Goal: Task Accomplishment & Management: Use online tool/utility

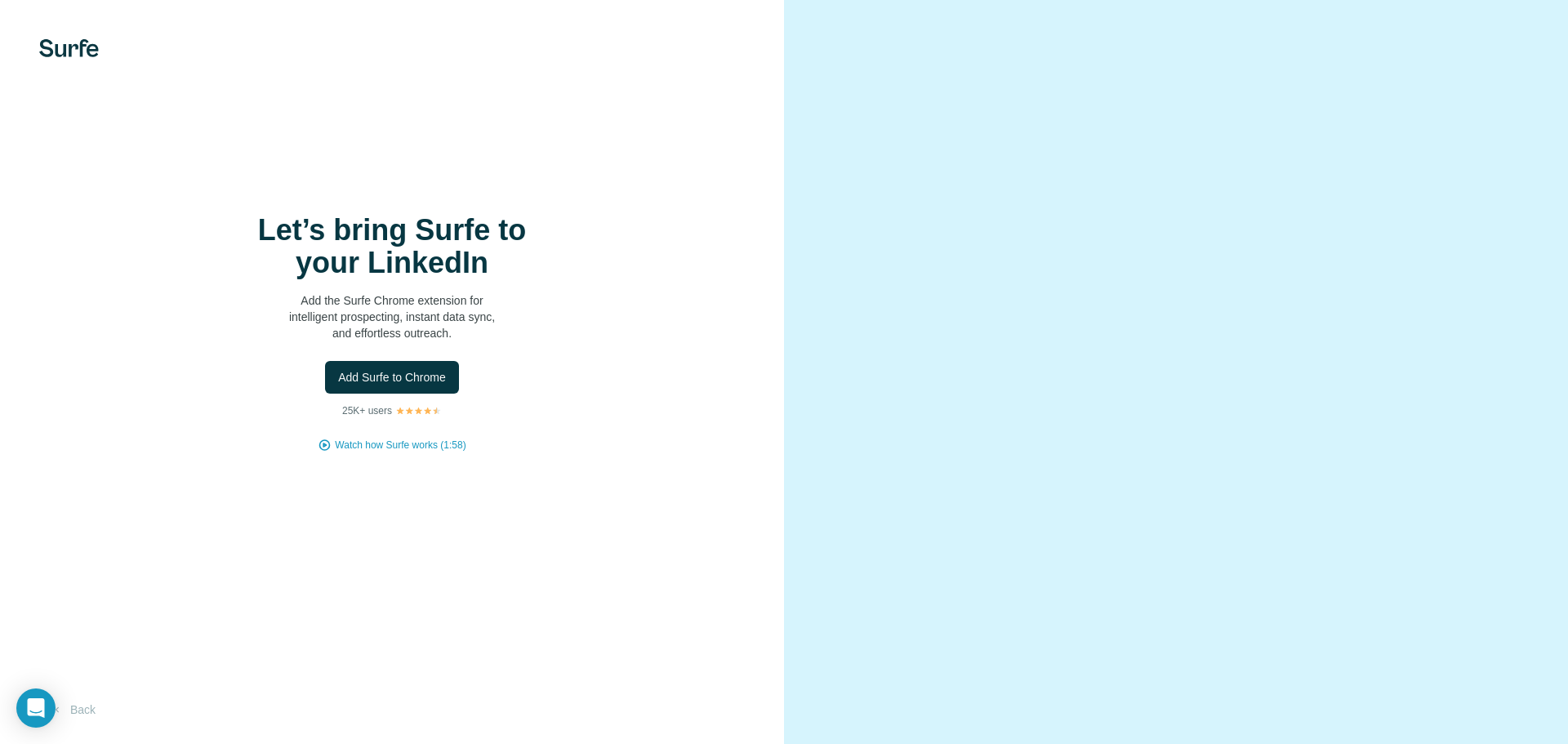
click at [347, 555] on div "Let’s bring Surfe to your LinkedIn Add the Surfe Chrome extension for intellige…" at bounding box center [392, 372] width 784 height 744
click at [437, 592] on div "Let’s bring Surfe to your LinkedIn Add the Surfe Chrome extension for intellige…" at bounding box center [392, 372] width 784 height 744
click at [92, 712] on button "Back" at bounding box center [73, 709] width 68 height 29
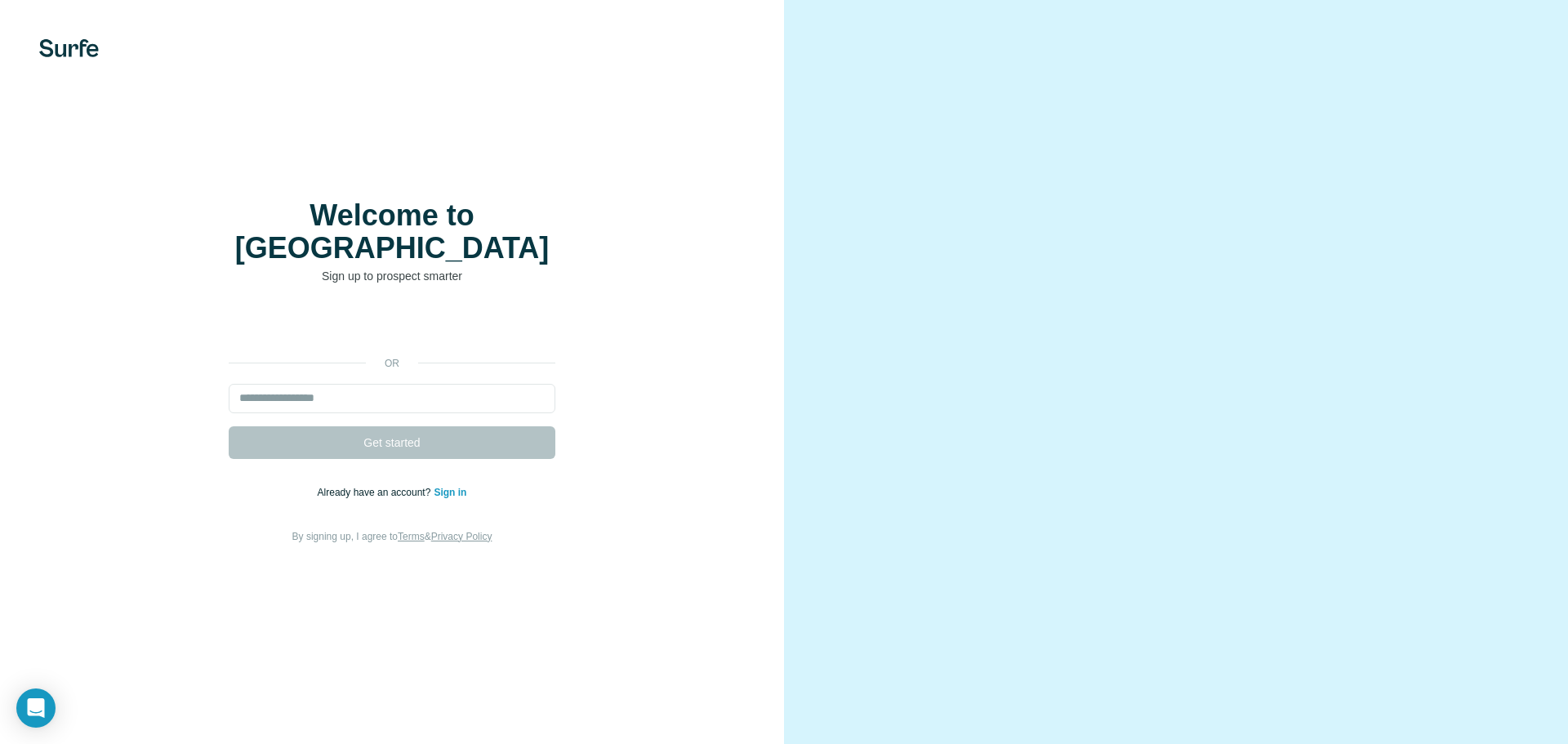
click at [92, 712] on div "Welcome to Surfe Sign up to prospect smarter or Get started Already have an acc…" at bounding box center [392, 372] width 784 height 744
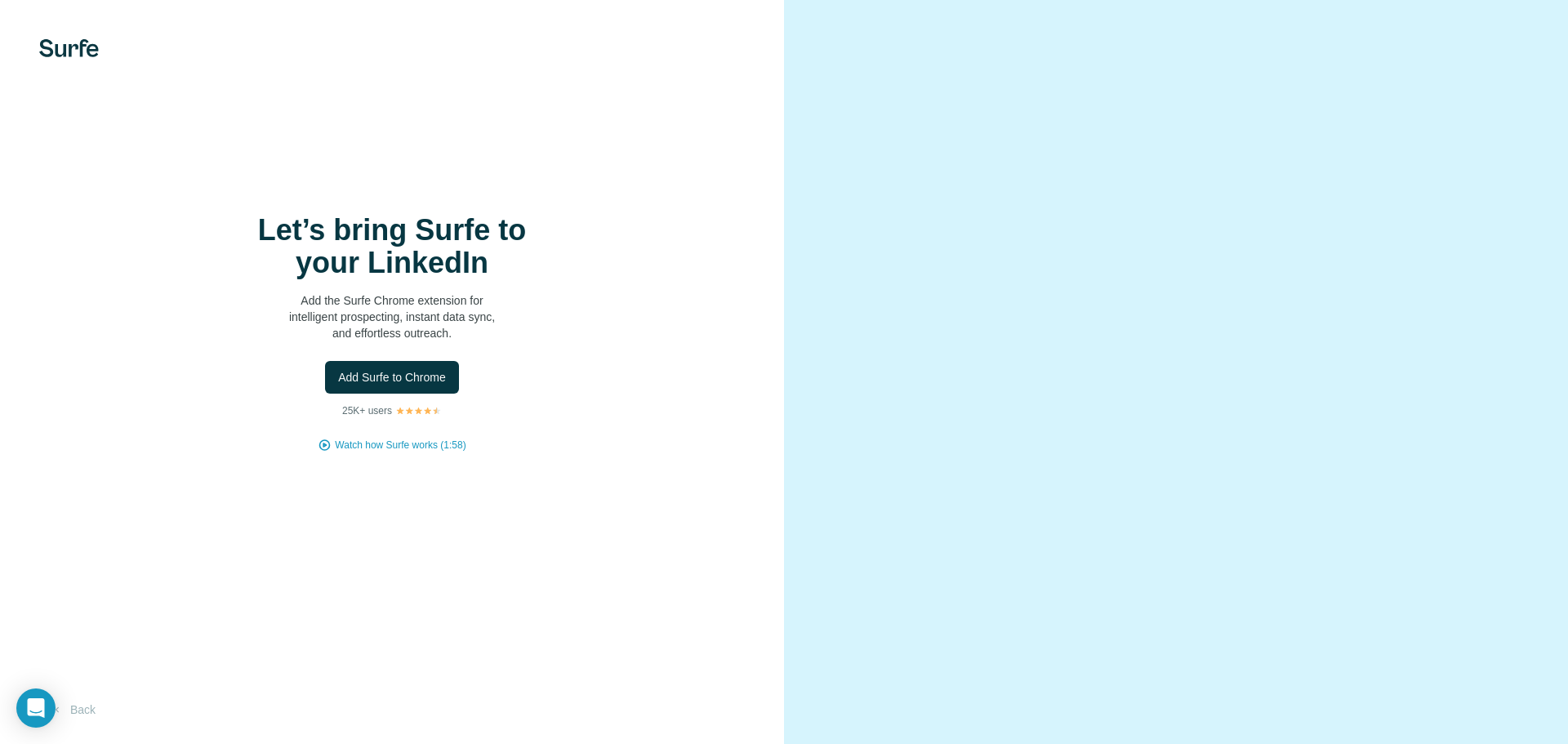
click at [132, 115] on div "Let’s bring Surfe to your LinkedIn Add the Surfe Chrome extension for intellige…" at bounding box center [392, 372] width 784 height 744
click at [67, 50] on img at bounding box center [69, 48] width 60 height 18
click at [437, 449] on span "Watch how Surfe works (1:58)" at bounding box center [399, 445] width 130 height 15
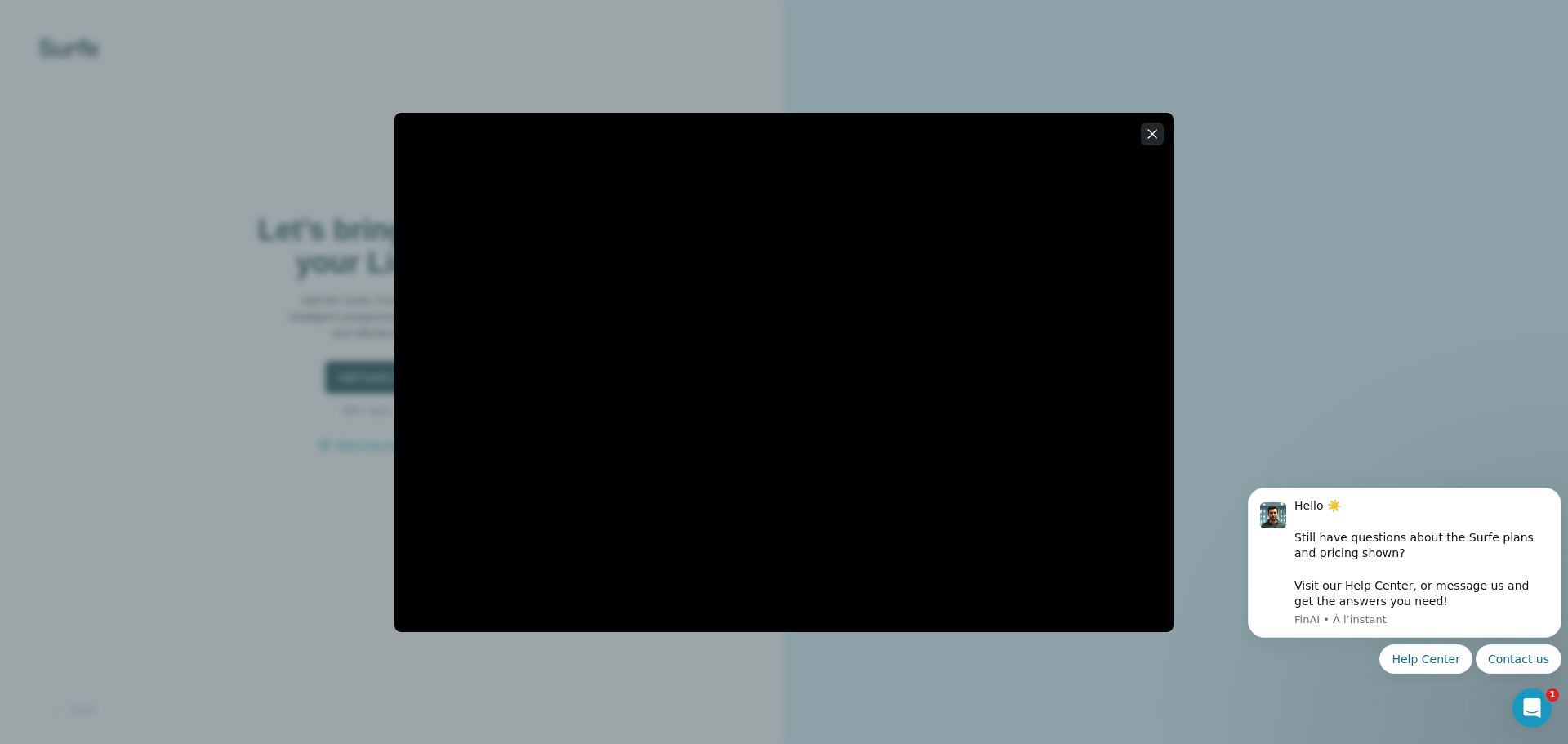
click at [1150, 128] on icon "button" at bounding box center [1152, 134] width 17 height 17
